Goal: Communication & Community: Participate in discussion

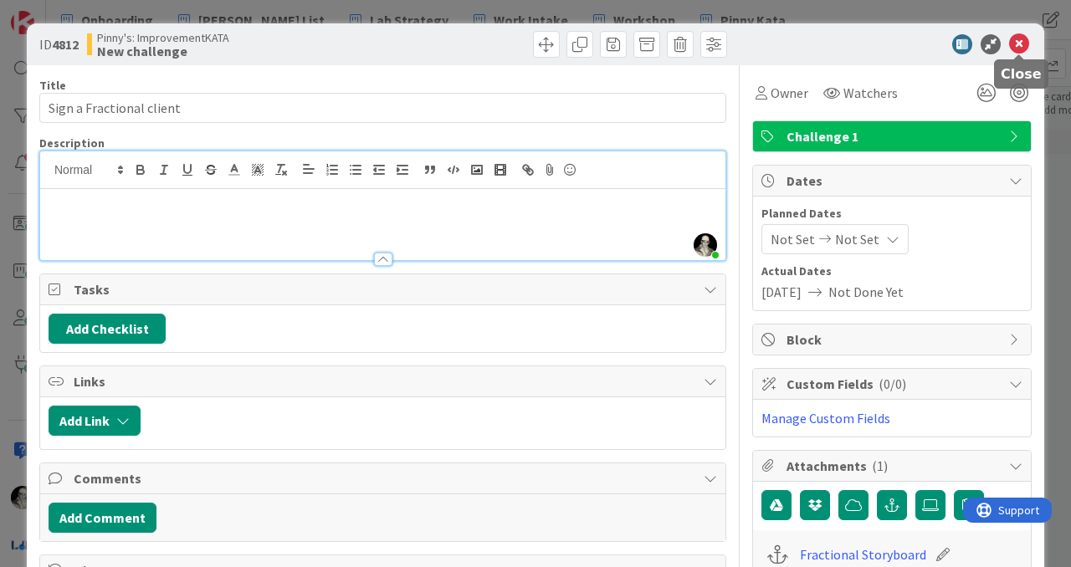
click at [1022, 40] on icon at bounding box center [1019, 44] width 20 height 20
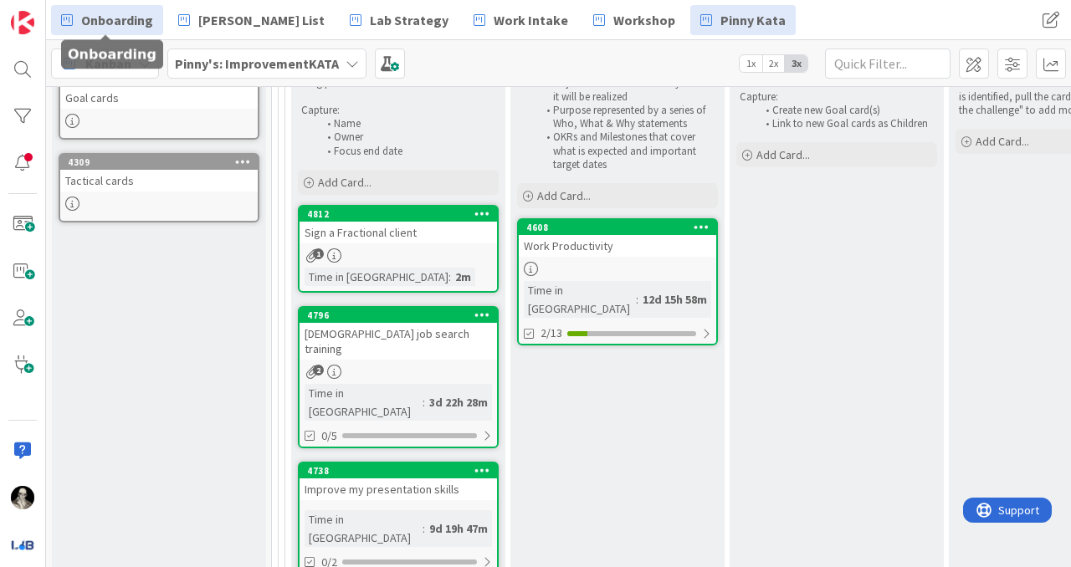
click at [115, 13] on span "Onboarding" at bounding box center [117, 20] width 72 height 20
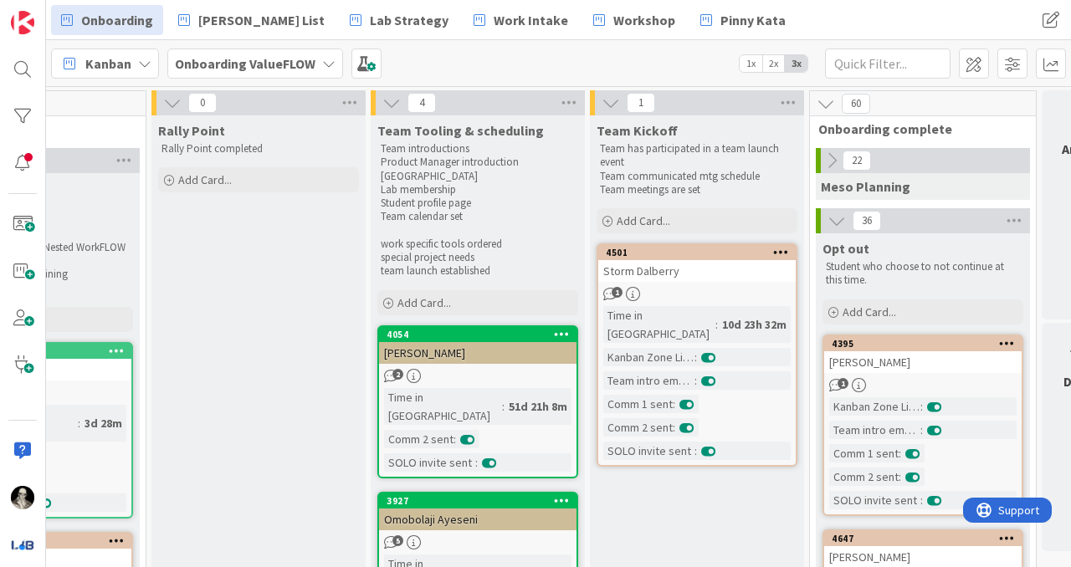
scroll to position [0, 1070]
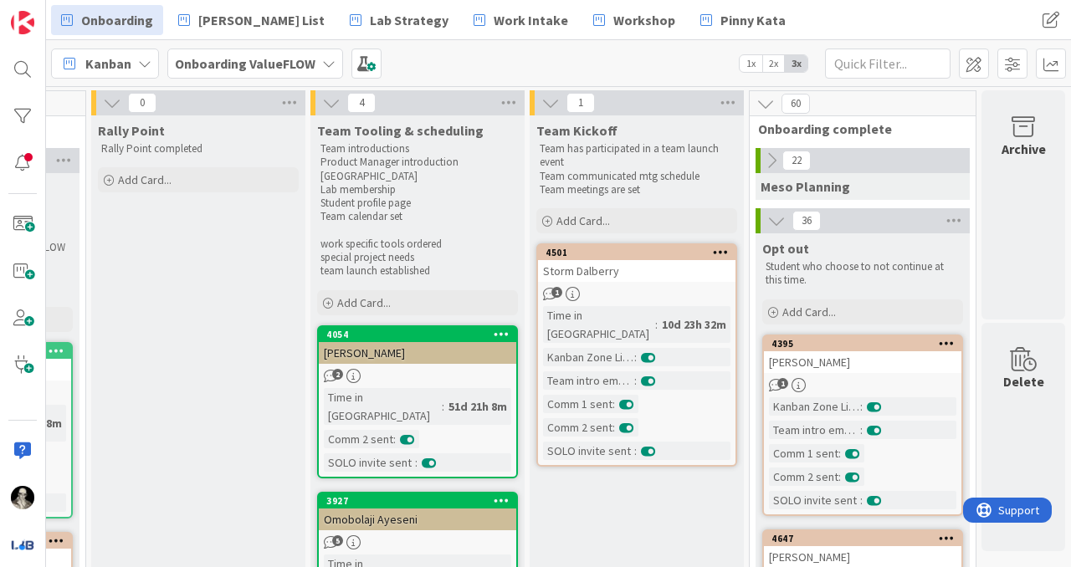
click at [657, 279] on div "Storm Dalberry" at bounding box center [636, 271] width 197 height 22
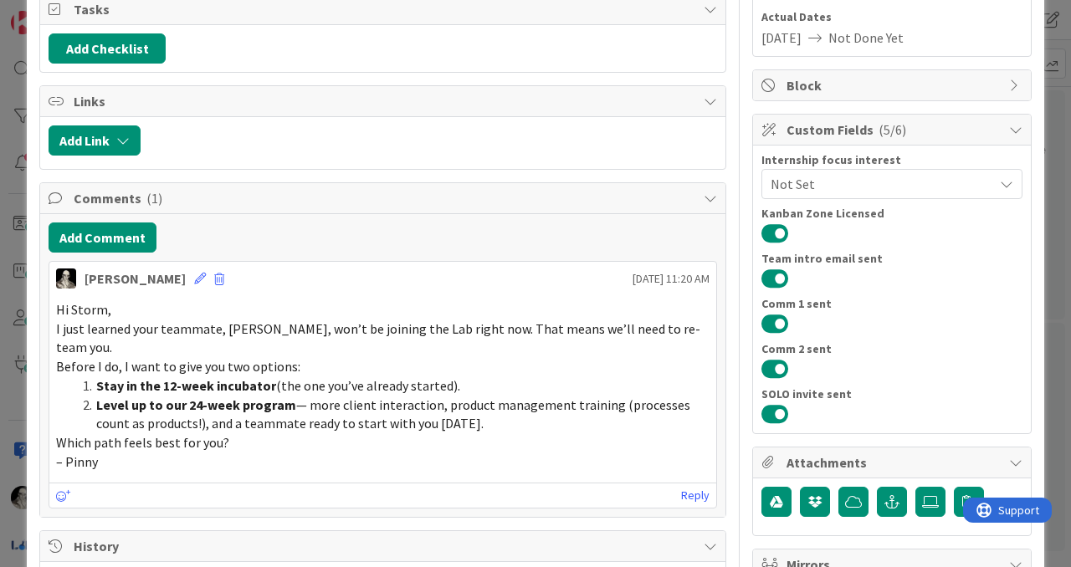
scroll to position [273, 0]
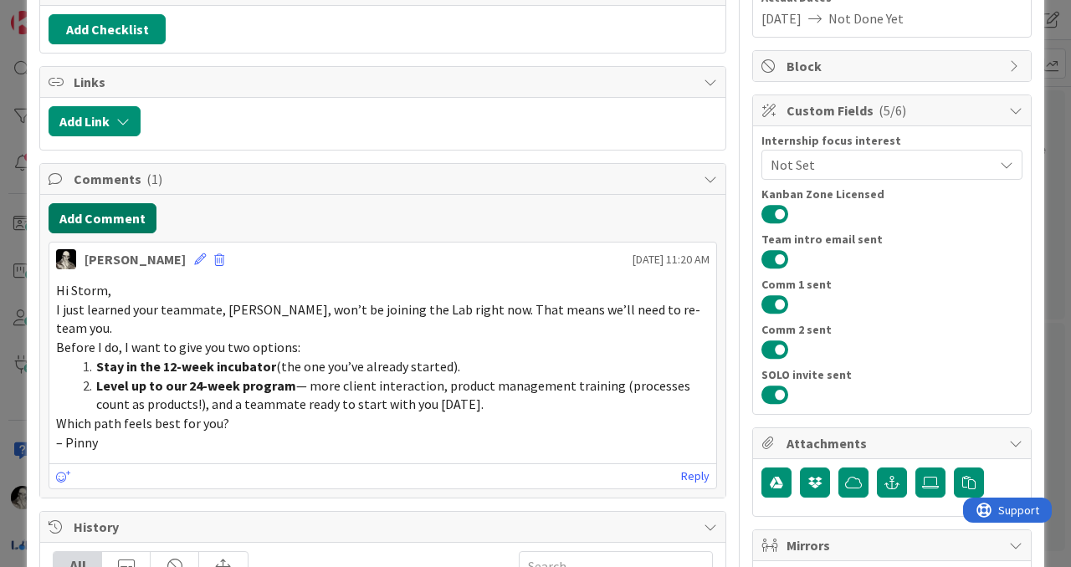
click at [121, 210] on button "Add Comment" at bounding box center [103, 218] width 108 height 30
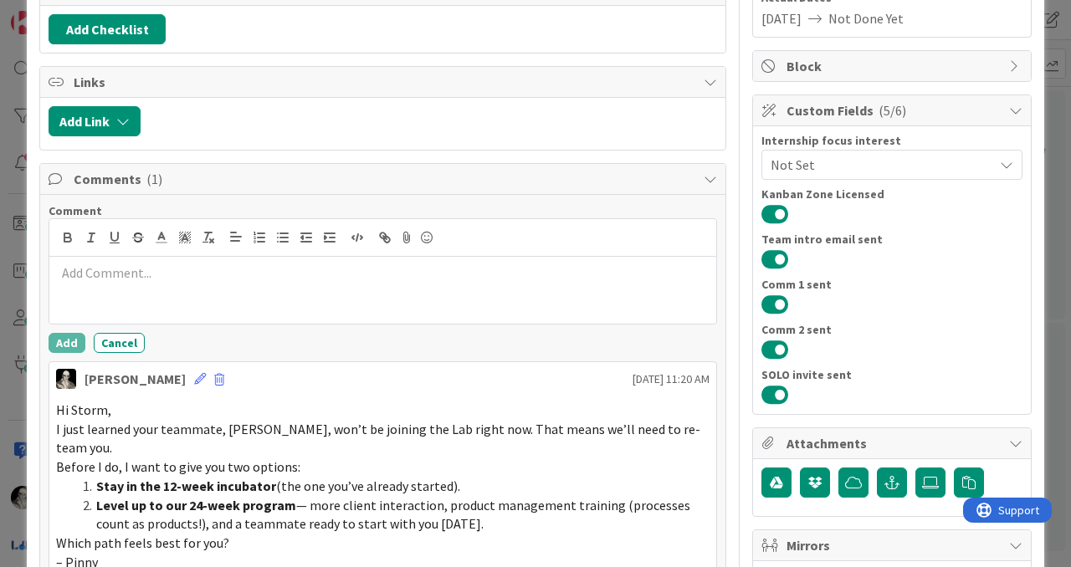
click at [132, 273] on p at bounding box center [382, 272] width 653 height 19
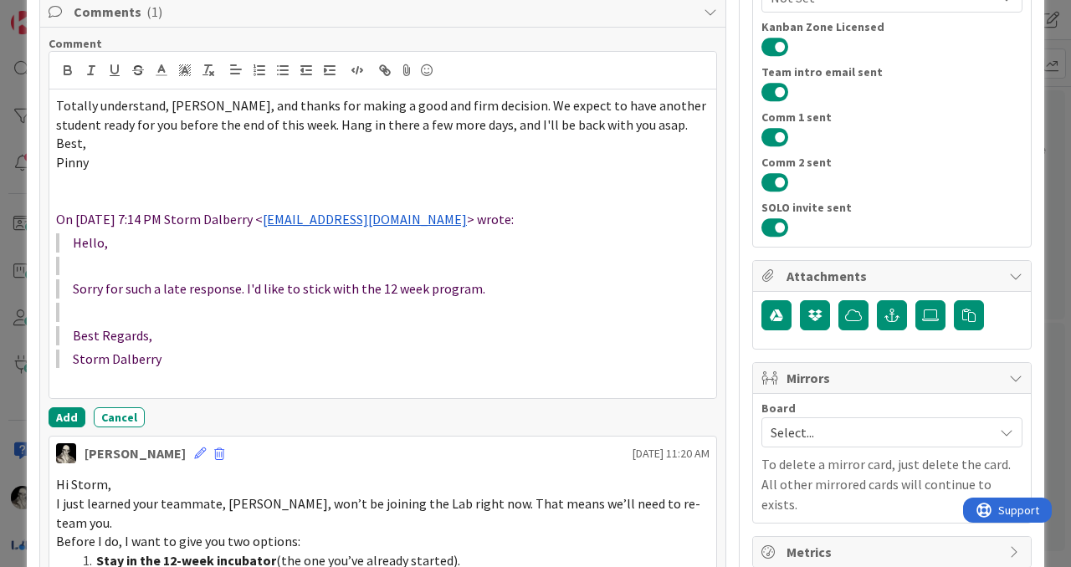
scroll to position [442, 0]
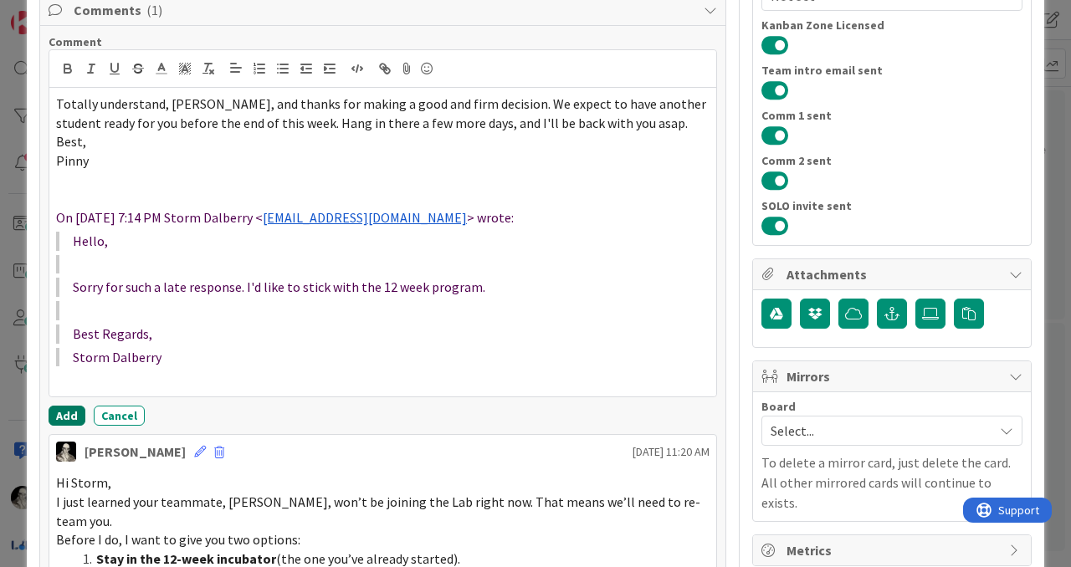
click at [64, 413] on button "Add" at bounding box center [67, 416] width 37 height 20
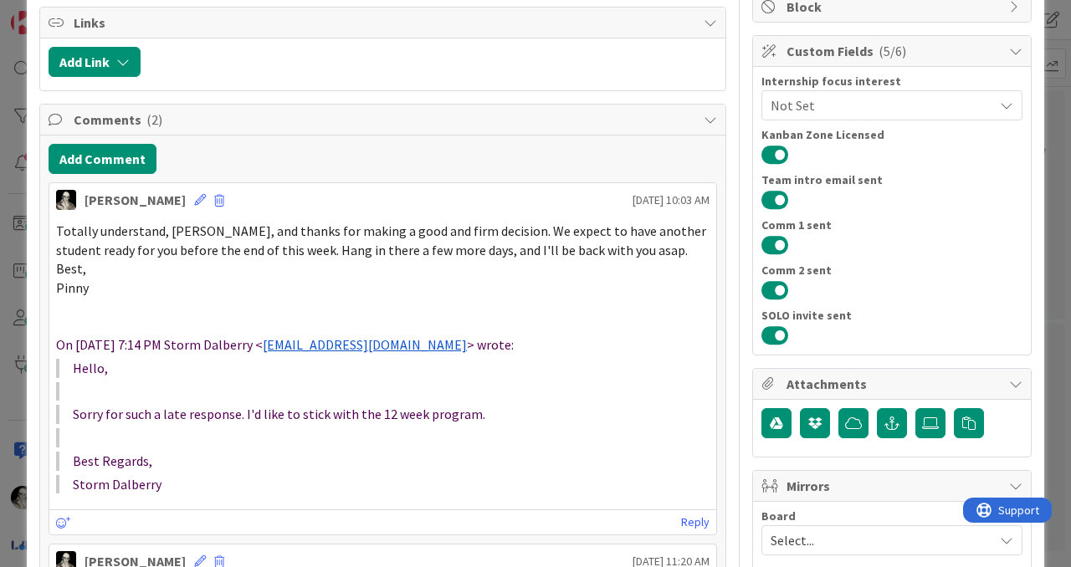
scroll to position [0, 0]
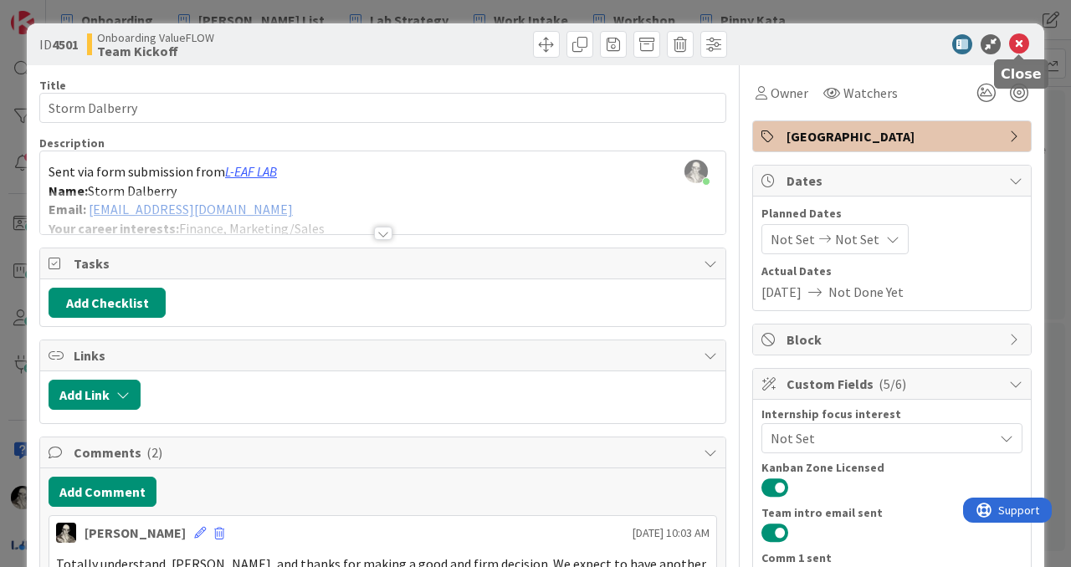
click at [1023, 38] on icon at bounding box center [1019, 44] width 20 height 20
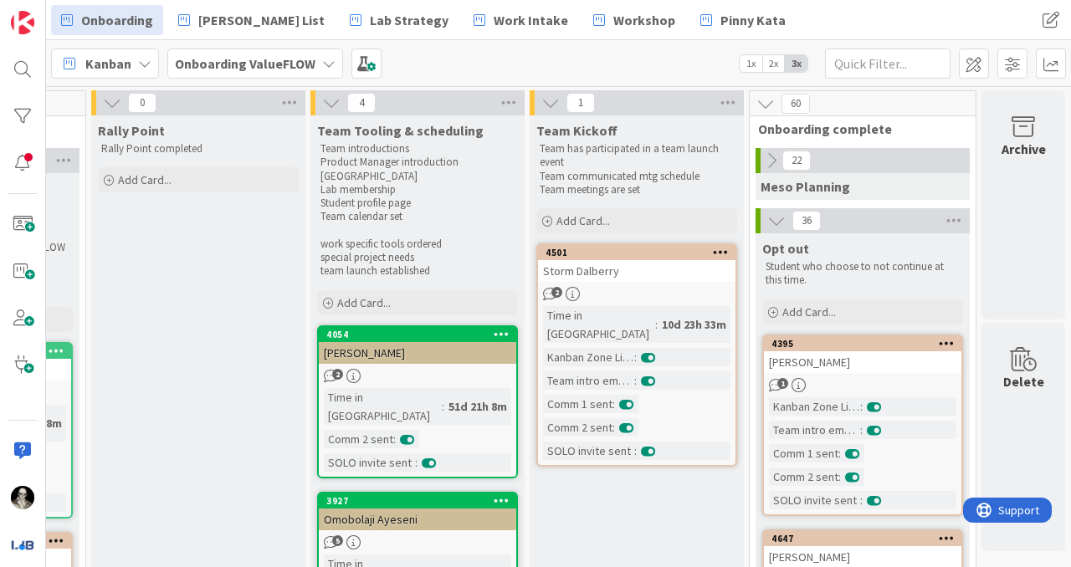
click at [774, 221] on icon at bounding box center [776, 221] width 18 height 18
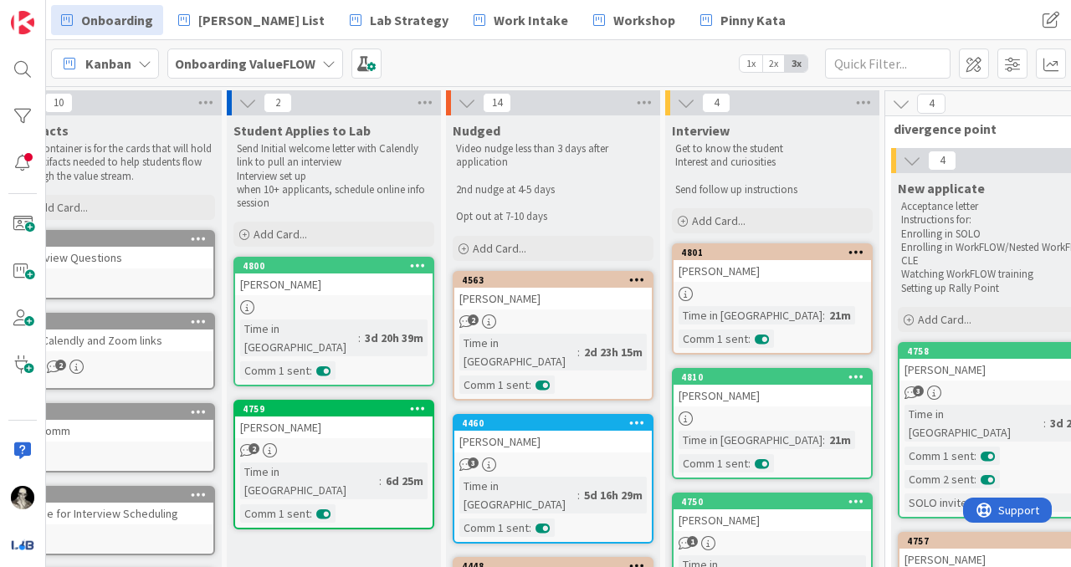
scroll to position [0, 33]
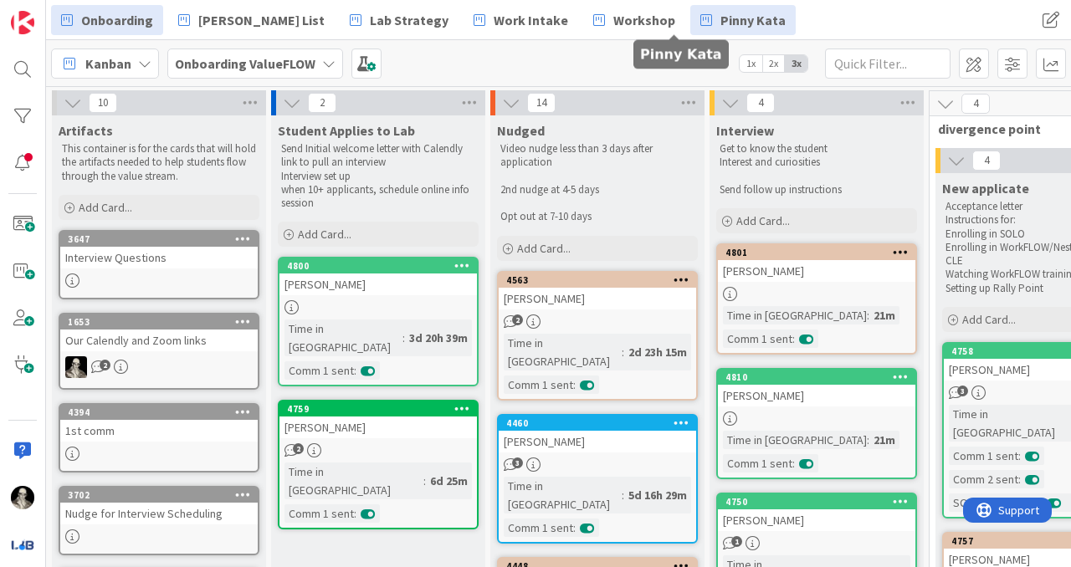
click at [720, 15] on span "Pinny Kata" at bounding box center [752, 20] width 65 height 20
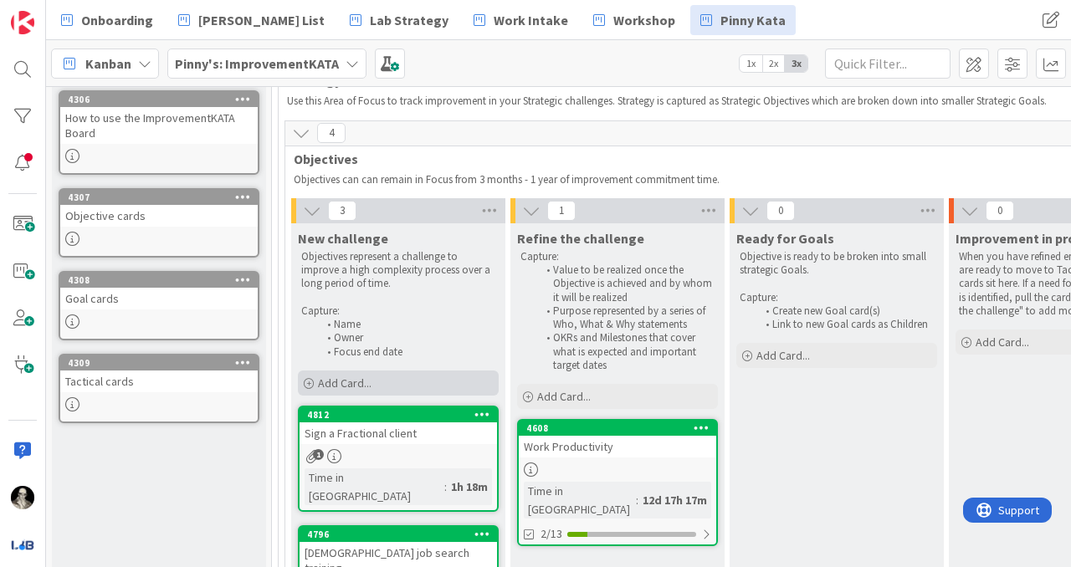
scroll to position [148, 0]
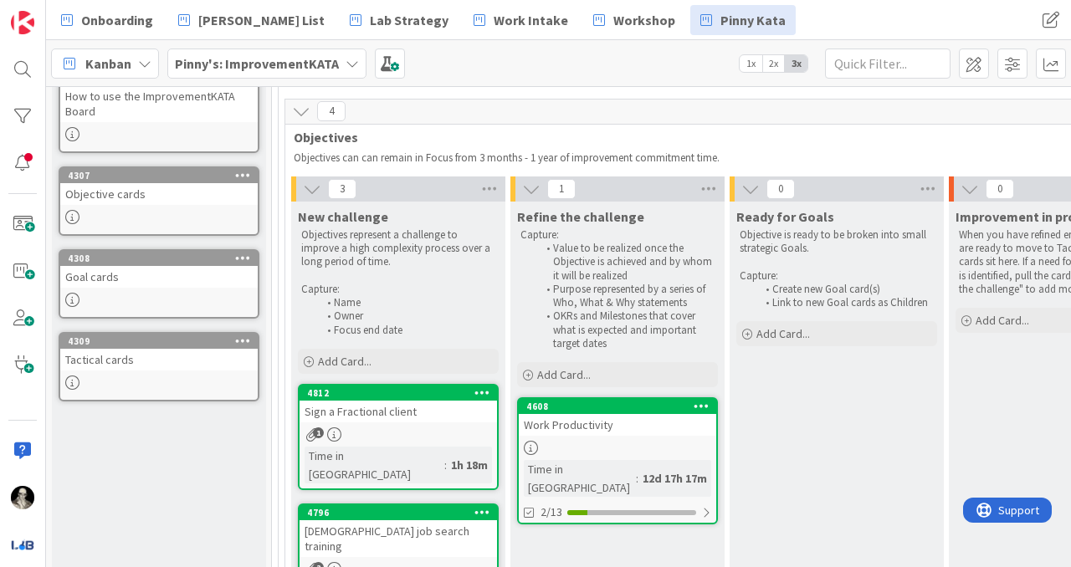
click at [396, 418] on div "Sign a Fractional client" at bounding box center [397, 412] width 197 height 22
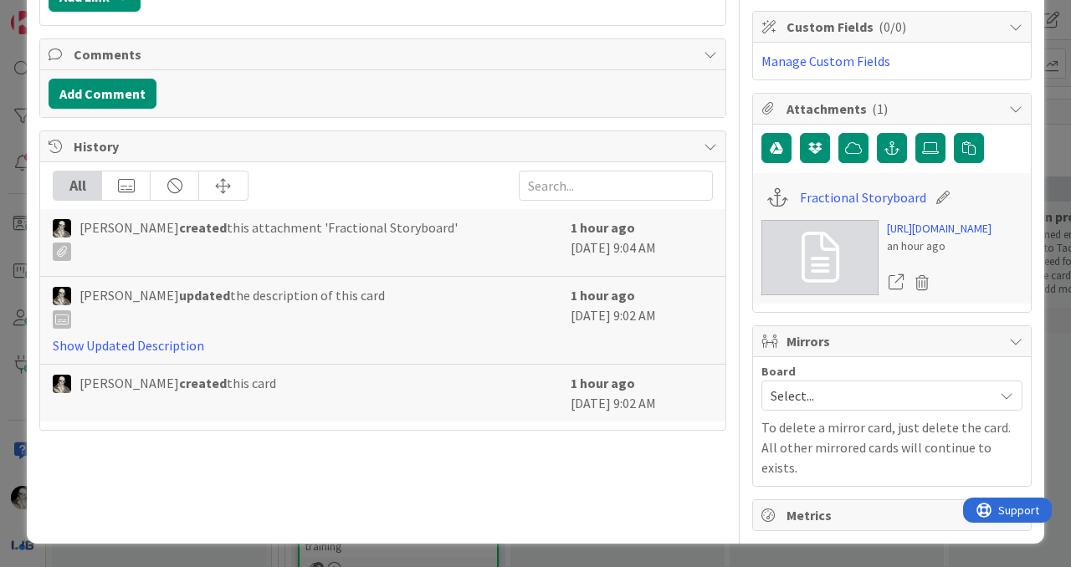
scroll to position [384, 0]
click at [927, 238] on link "[URL][DOMAIN_NAME]" at bounding box center [939, 229] width 105 height 18
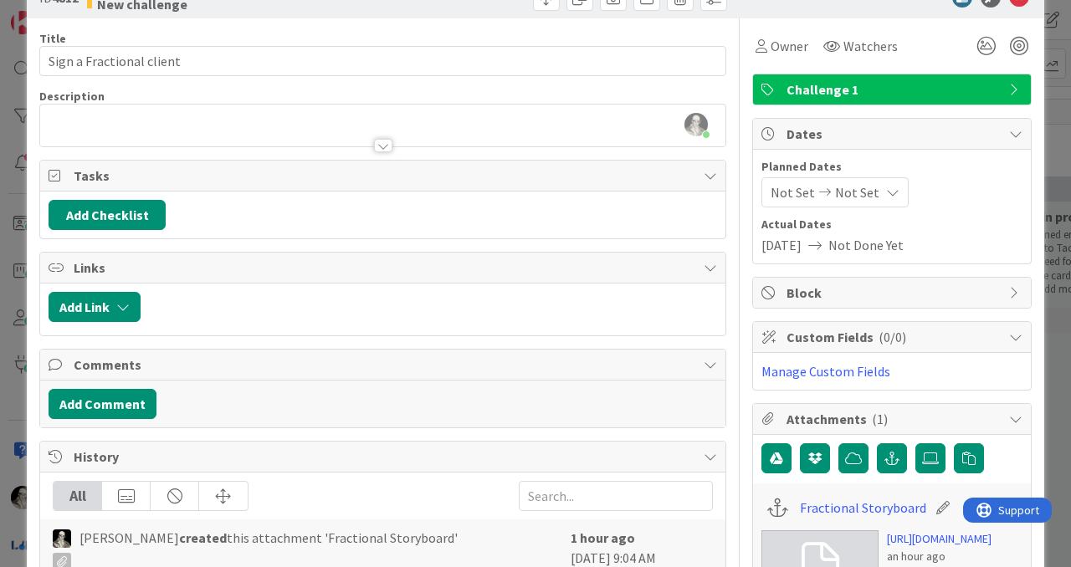
scroll to position [0, 0]
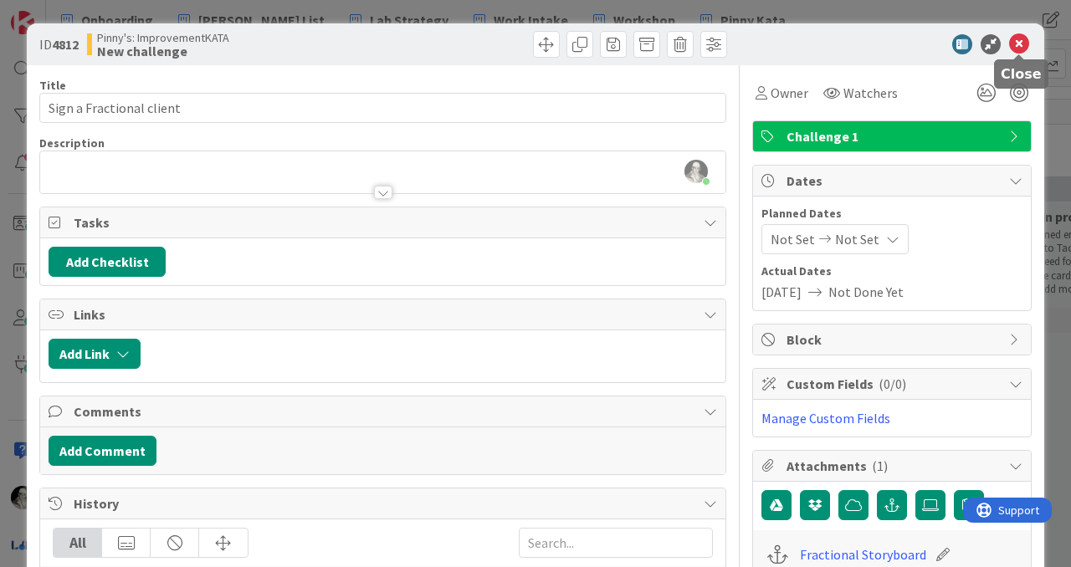
click at [1018, 47] on icon at bounding box center [1019, 44] width 20 height 20
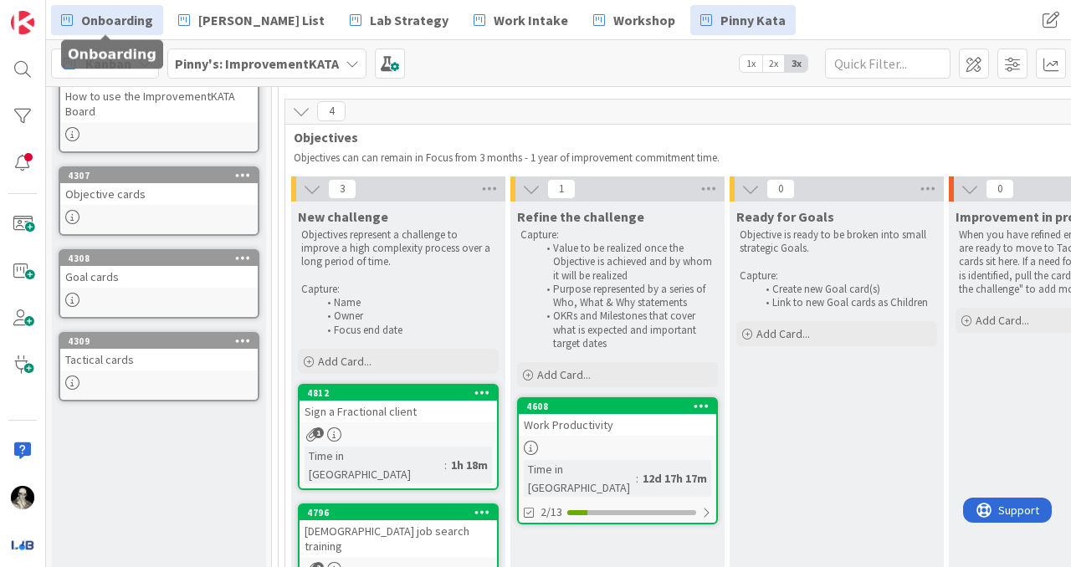
click at [120, 21] on span "Onboarding" at bounding box center [117, 20] width 72 height 20
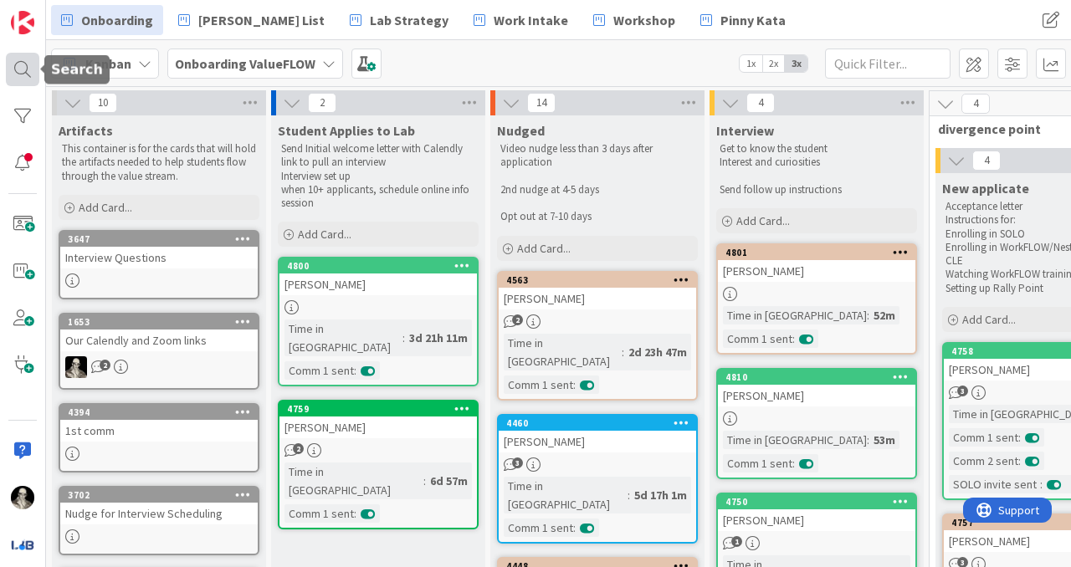
click at [20, 64] on div at bounding box center [22, 69] width 33 height 33
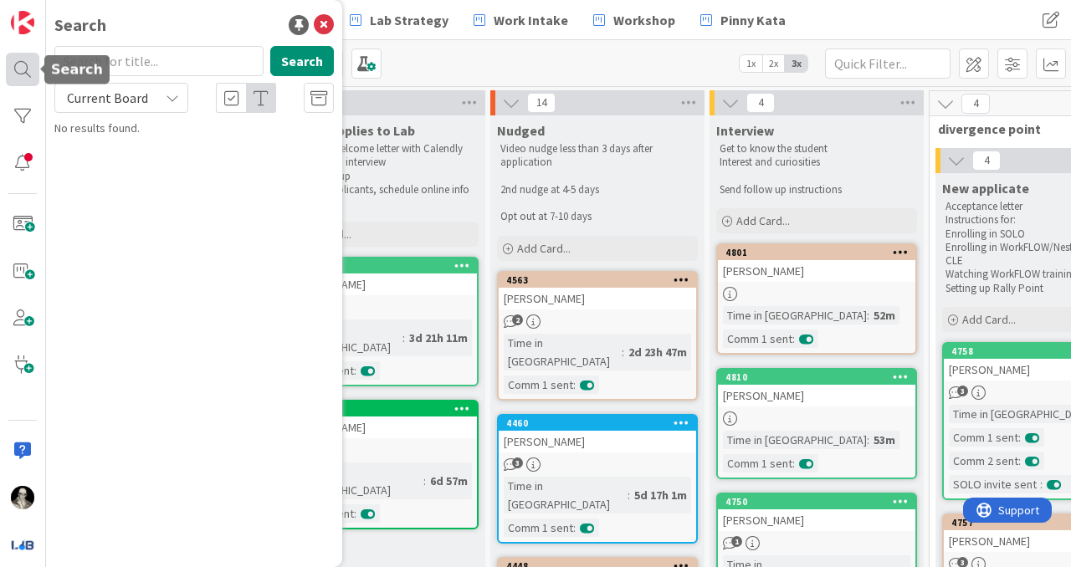
click at [20, 64] on div at bounding box center [22, 69] width 33 height 33
click at [431, 69] on div "Kanban Onboarding ValueFLOW 1x 2x 3x" at bounding box center [558, 63] width 1025 height 46
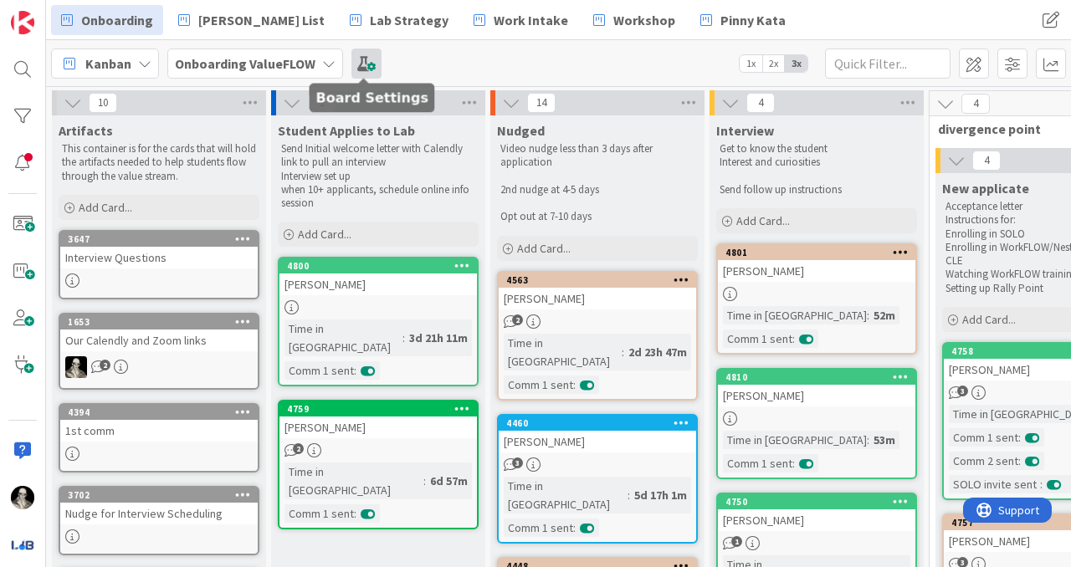
click at [356, 62] on span at bounding box center [366, 64] width 30 height 30
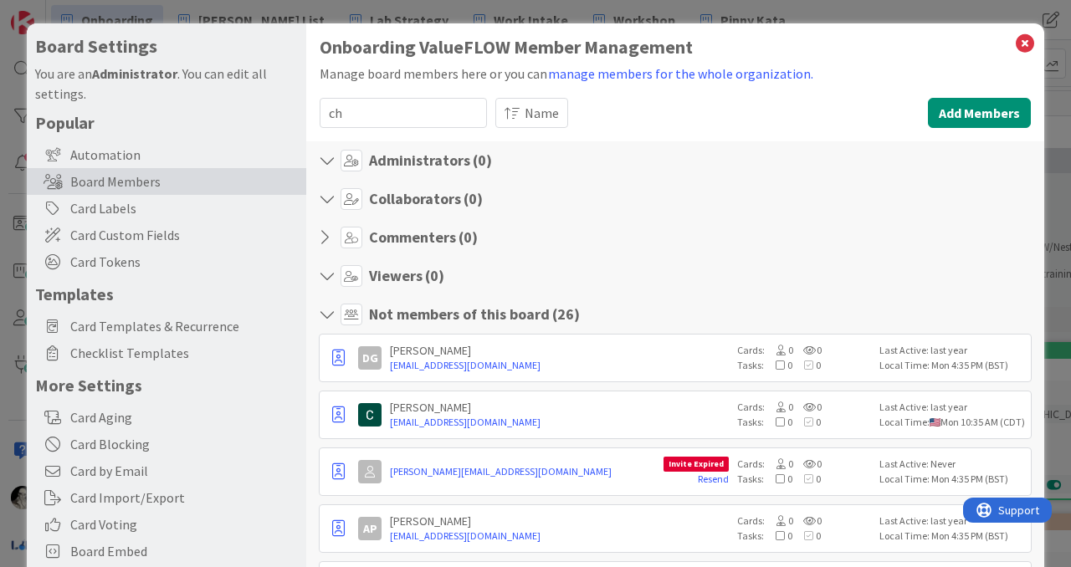
type input "c"
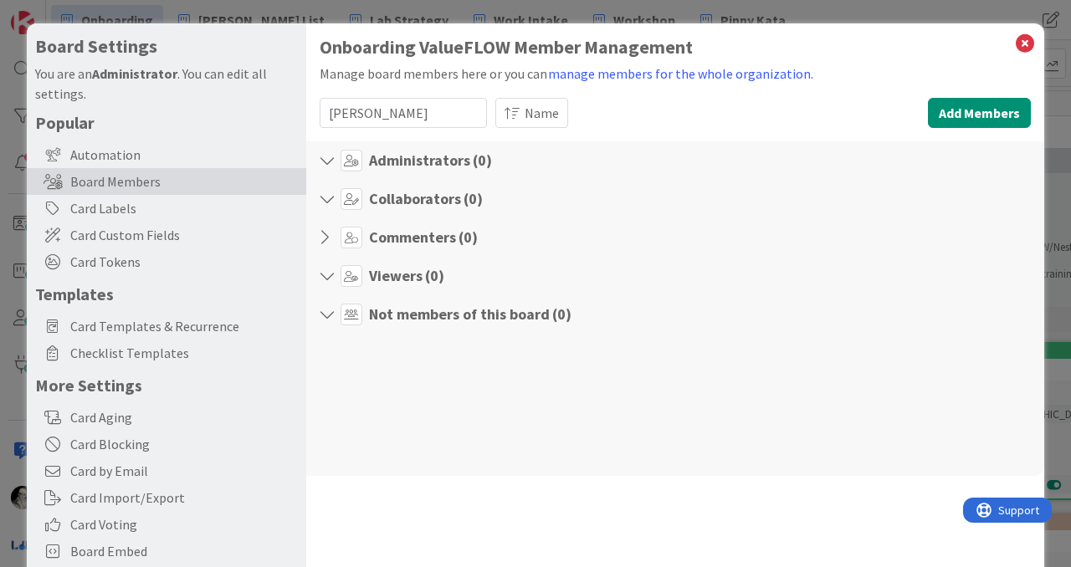
type input "[PERSON_NAME]"
click at [1021, 39] on icon at bounding box center [1025, 43] width 22 height 23
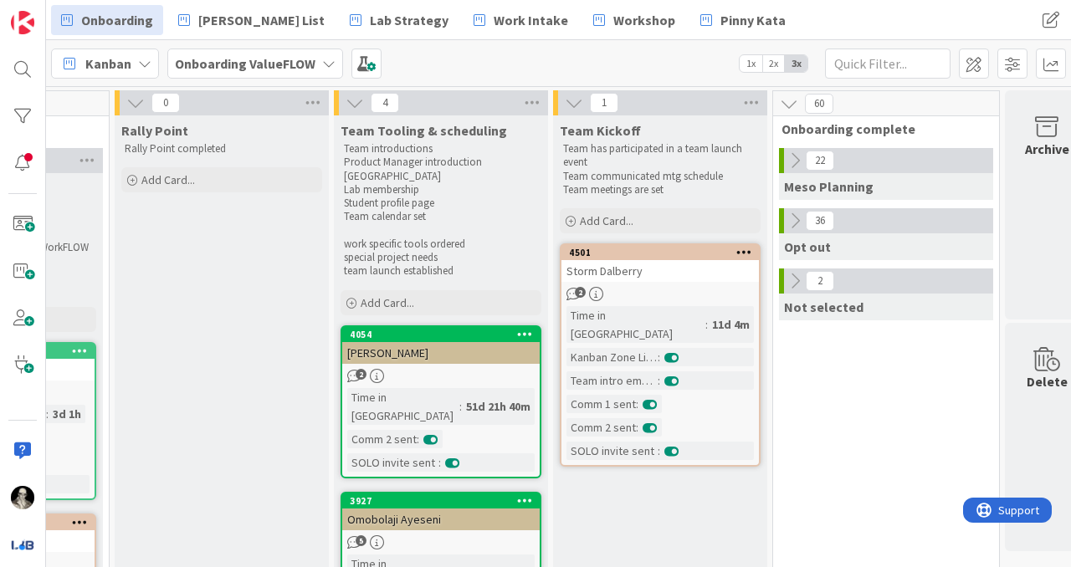
scroll to position [0, 1070]
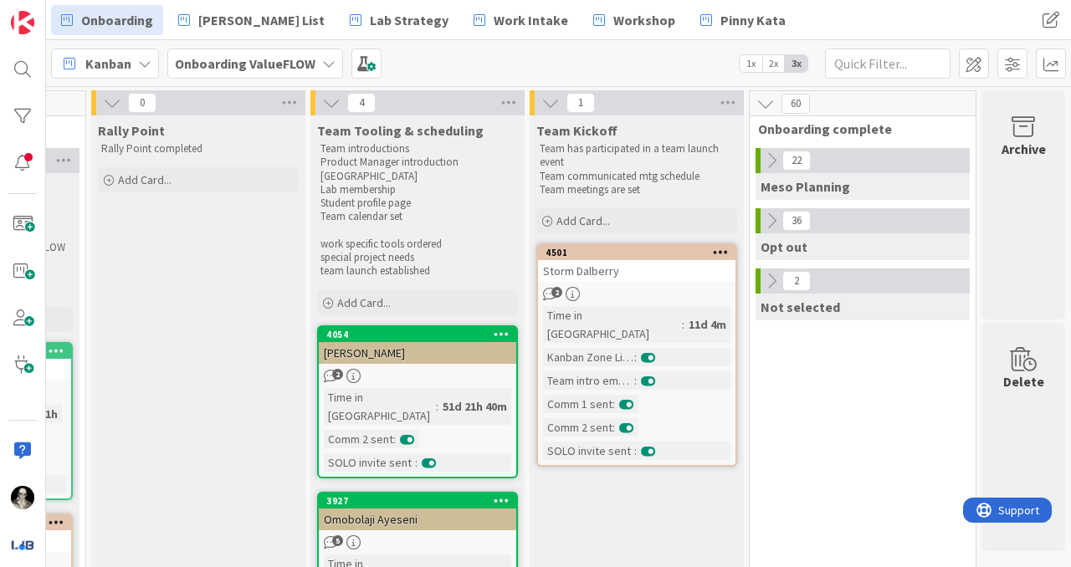
click at [770, 215] on icon at bounding box center [771, 221] width 18 height 18
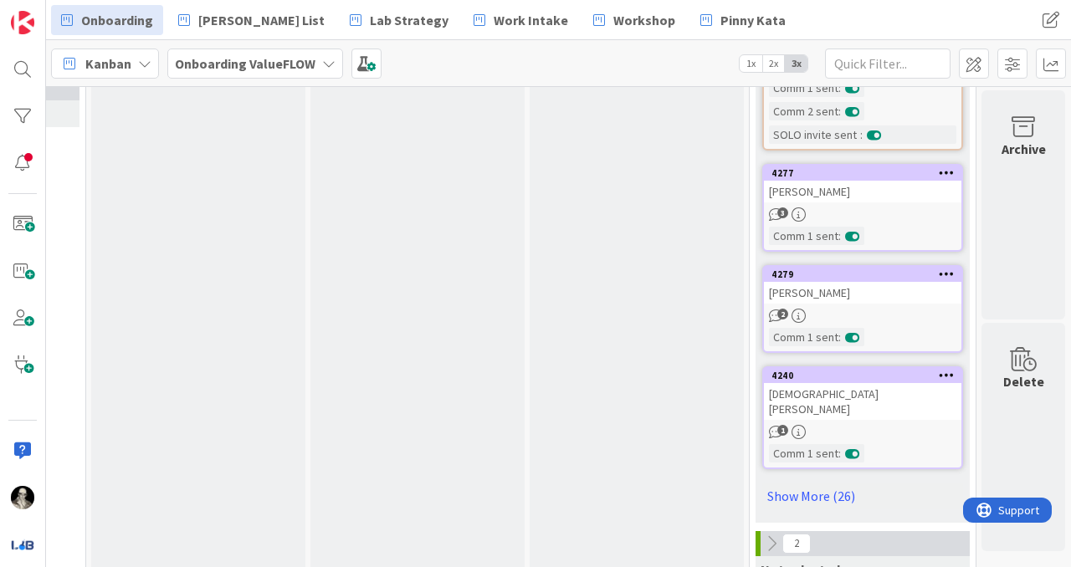
scroll to position [1131, 1070]
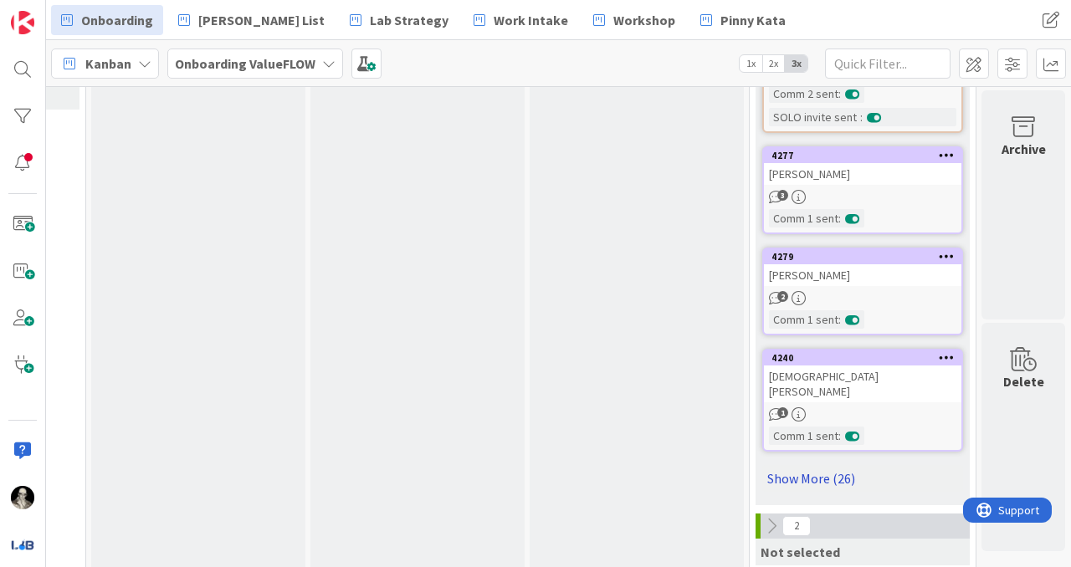
click at [815, 465] on link "Show More (26)" at bounding box center [862, 478] width 201 height 27
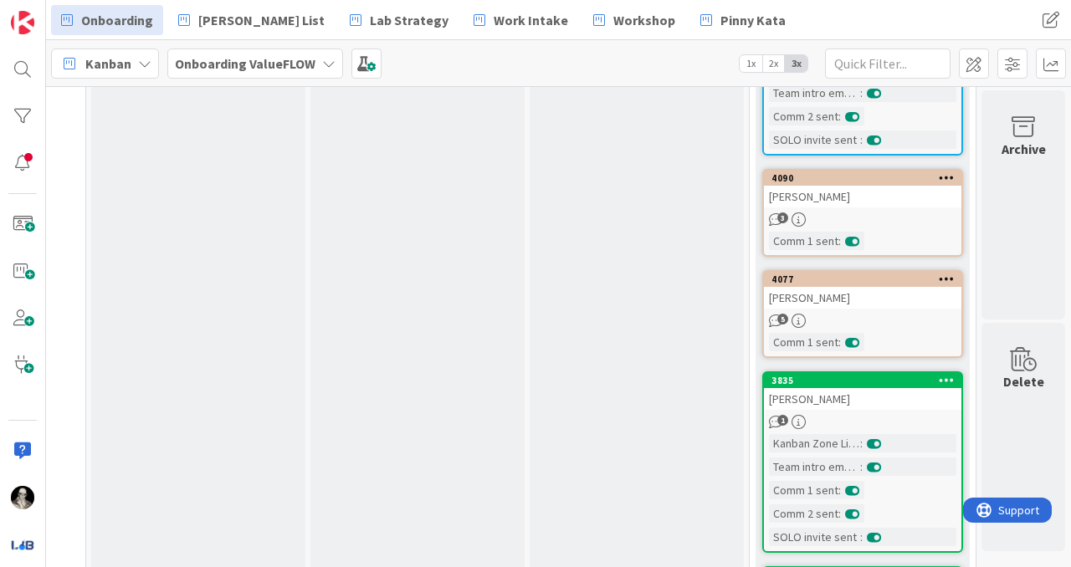
scroll to position [3223, 1070]
click at [866, 281] on link "4077 [PERSON_NAME] 5 Comm 1 sent :" at bounding box center [862, 313] width 201 height 88
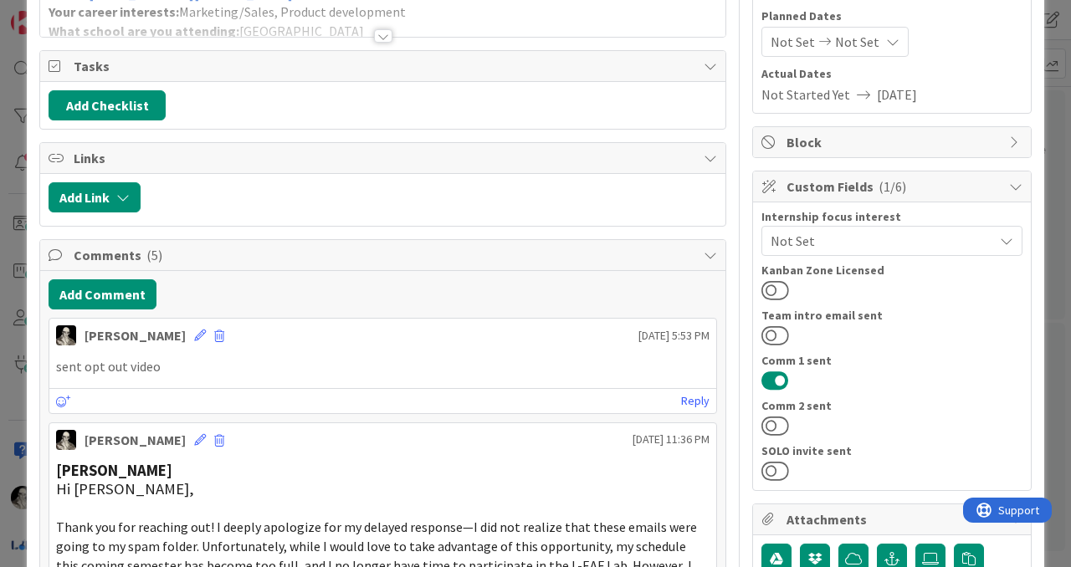
scroll to position [203, 0]
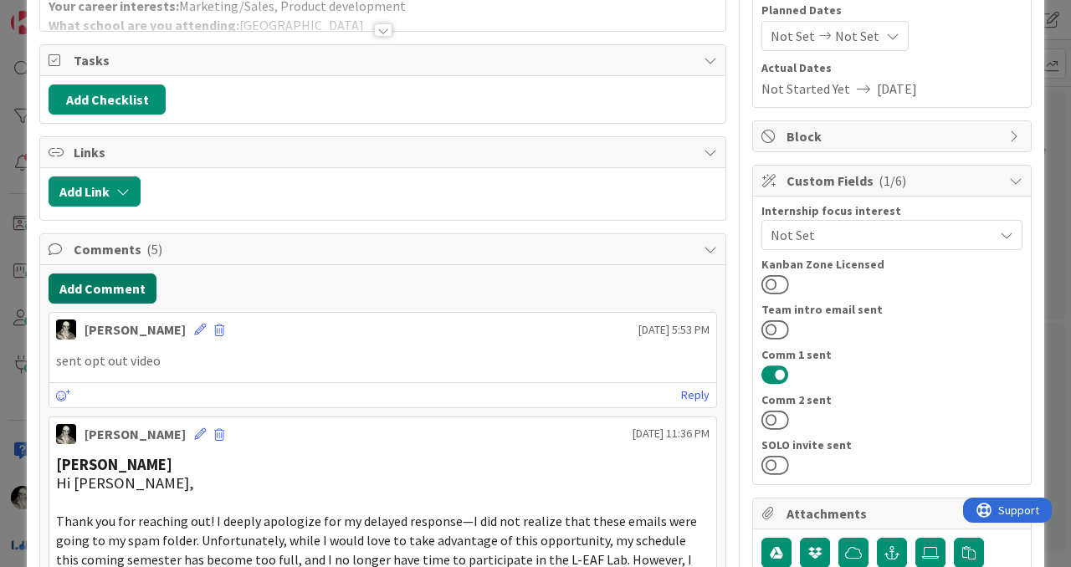
click at [128, 287] on button "Add Comment" at bounding box center [103, 288] width 108 height 30
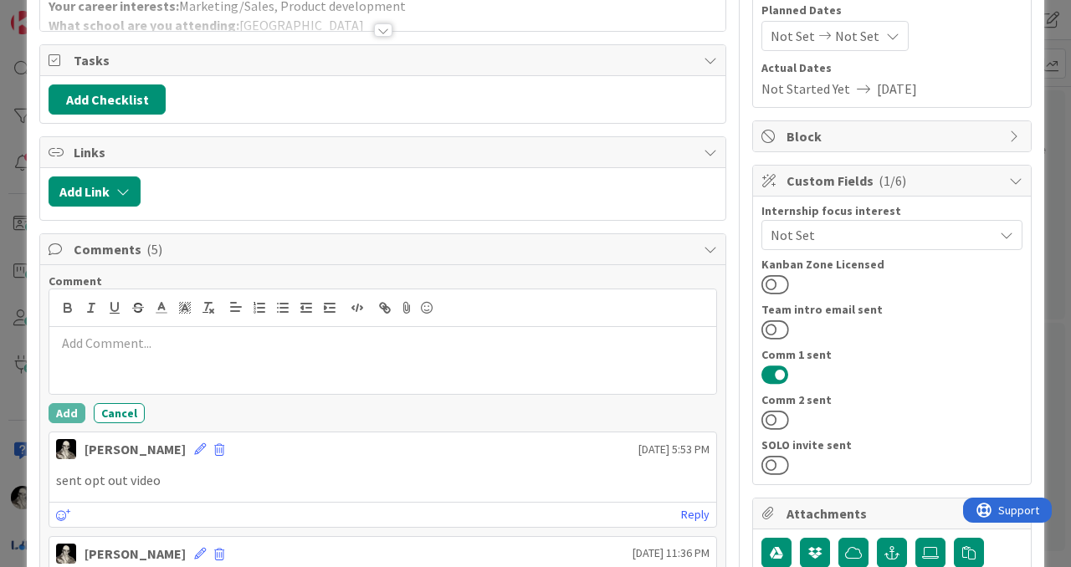
click at [137, 335] on p at bounding box center [382, 343] width 653 height 19
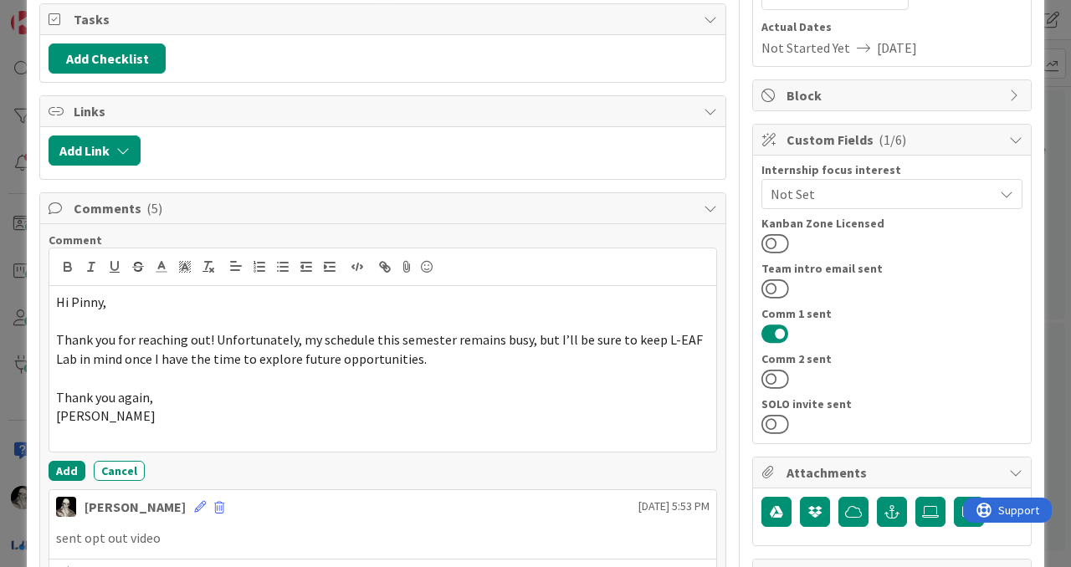
scroll to position [260, 0]
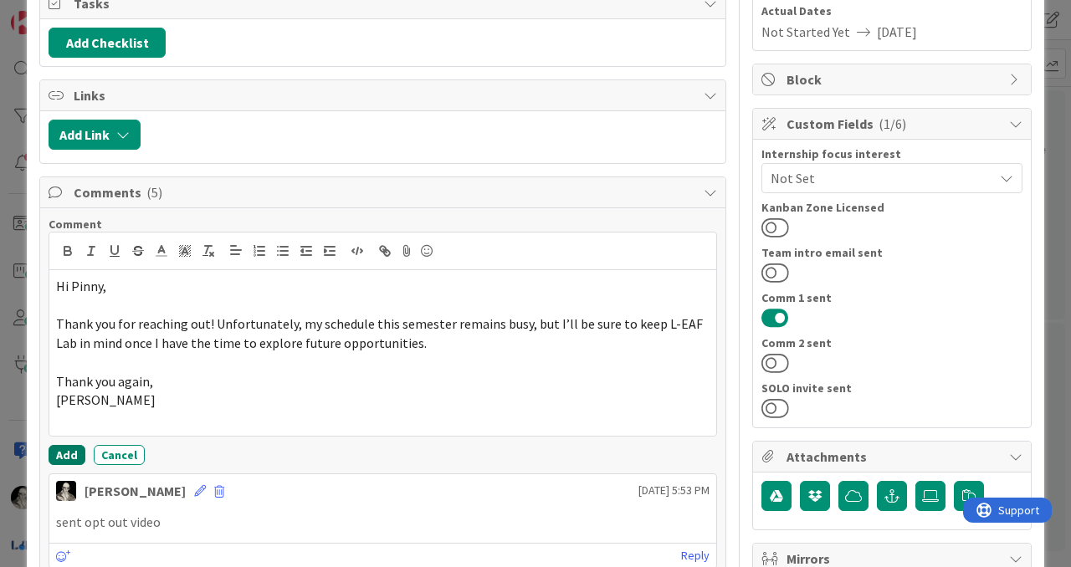
click at [66, 452] on button "Add" at bounding box center [67, 455] width 37 height 20
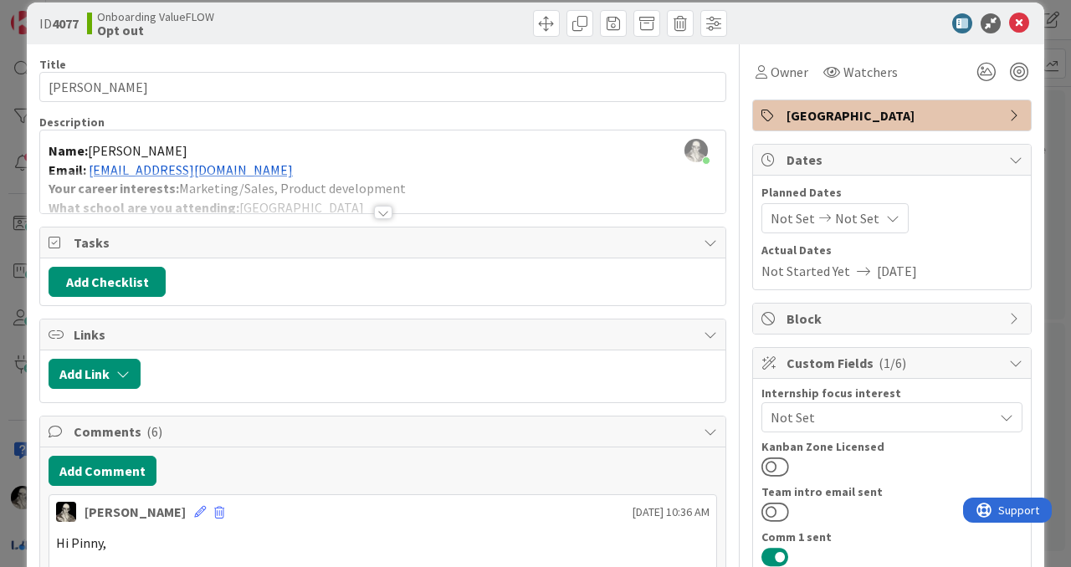
scroll to position [0, 0]
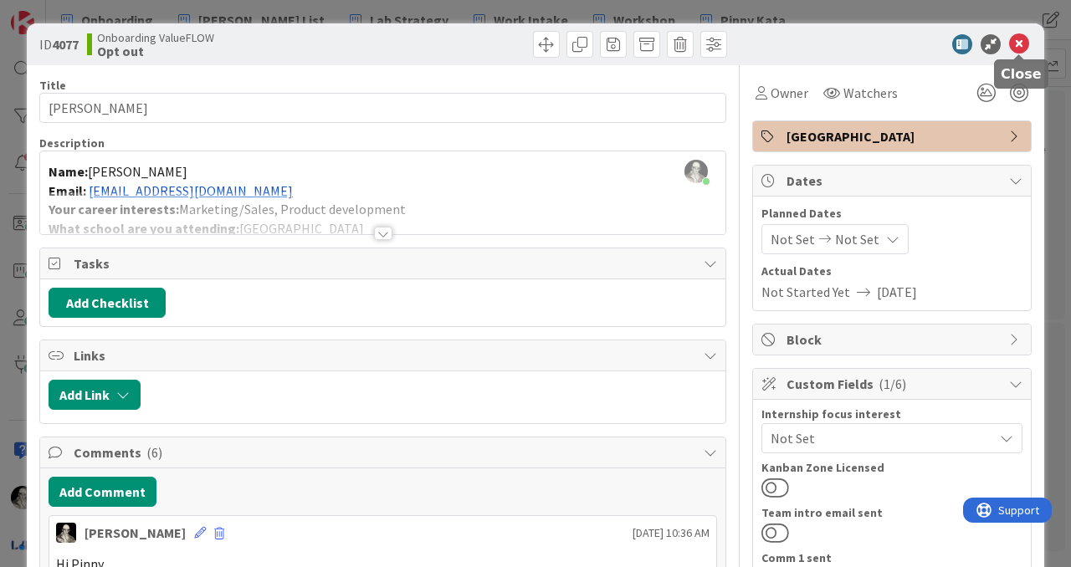
click at [1020, 43] on icon at bounding box center [1019, 44] width 20 height 20
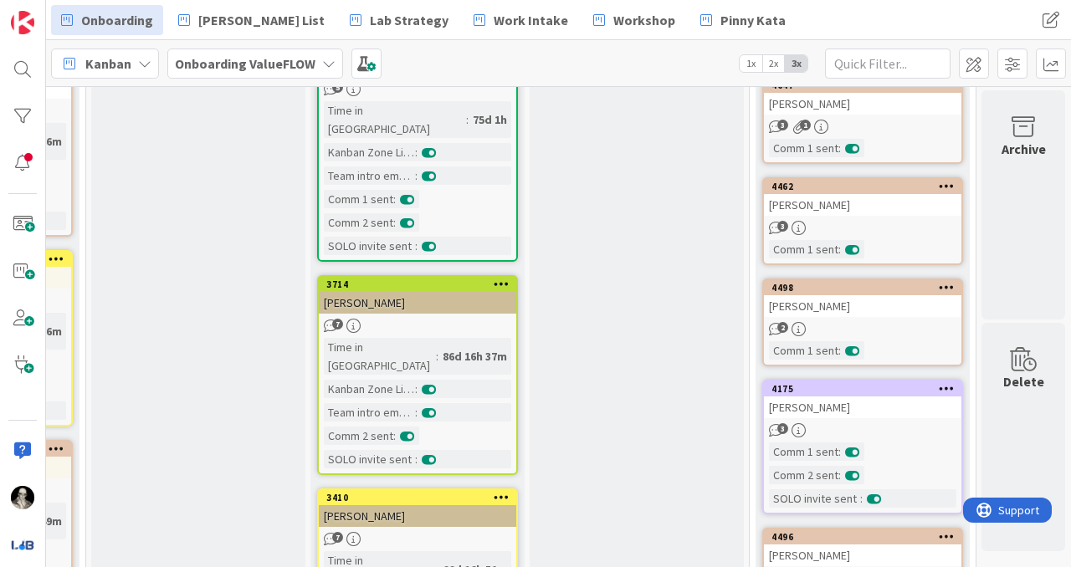
scroll to position [0, 1070]
